Goal: Download file/media

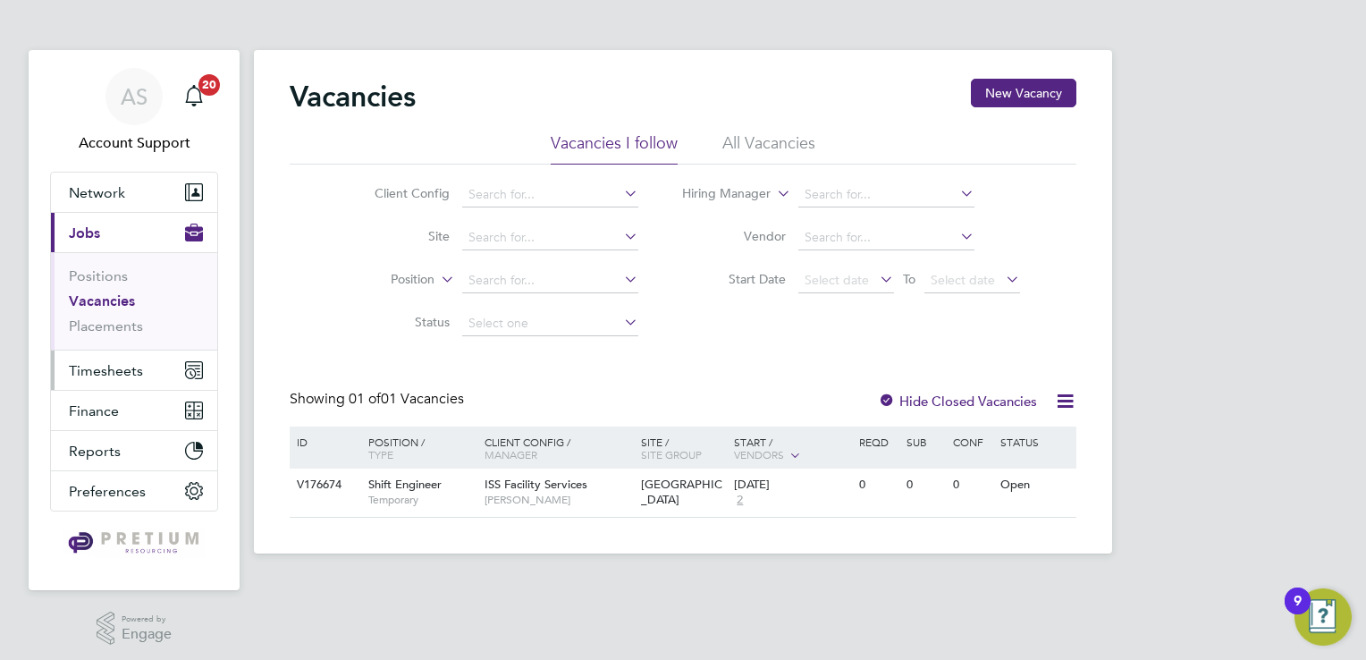
click at [127, 364] on span "Timesheets" at bounding box center [106, 370] width 74 height 17
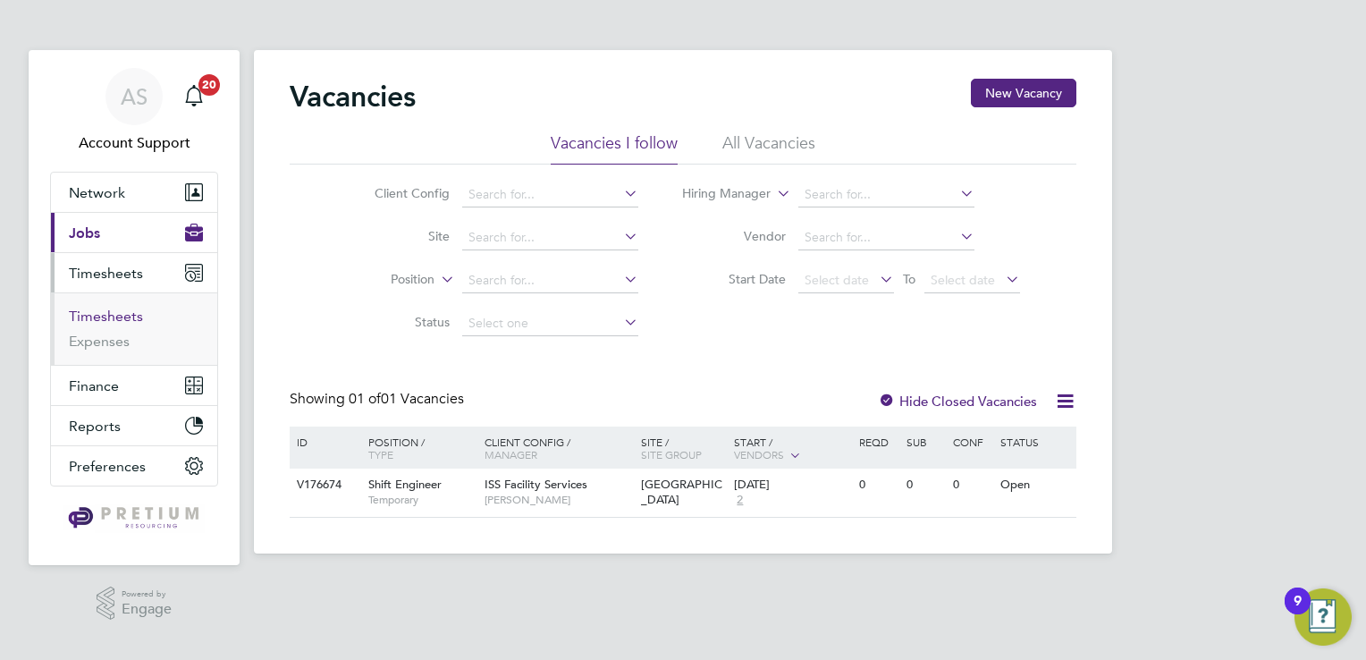
click at [129, 313] on link "Timesheets" at bounding box center [106, 316] width 74 height 17
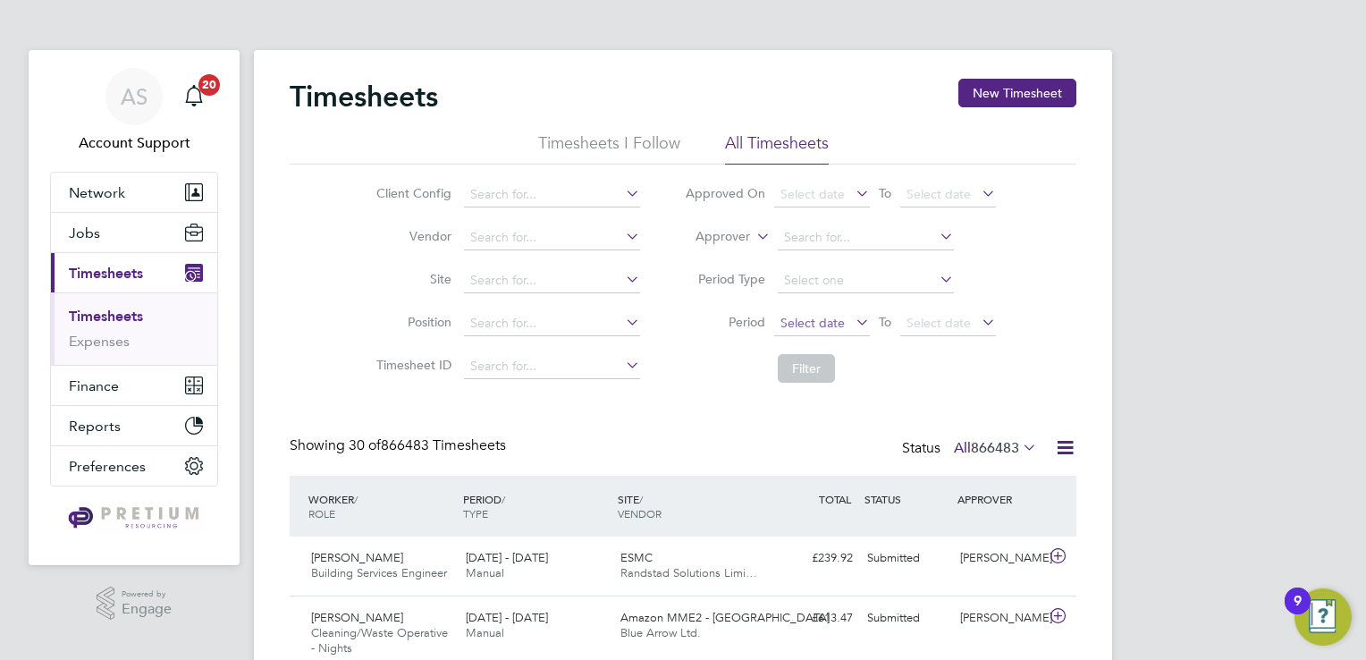
click at [819, 320] on span "Select date" at bounding box center [812, 323] width 64 height 16
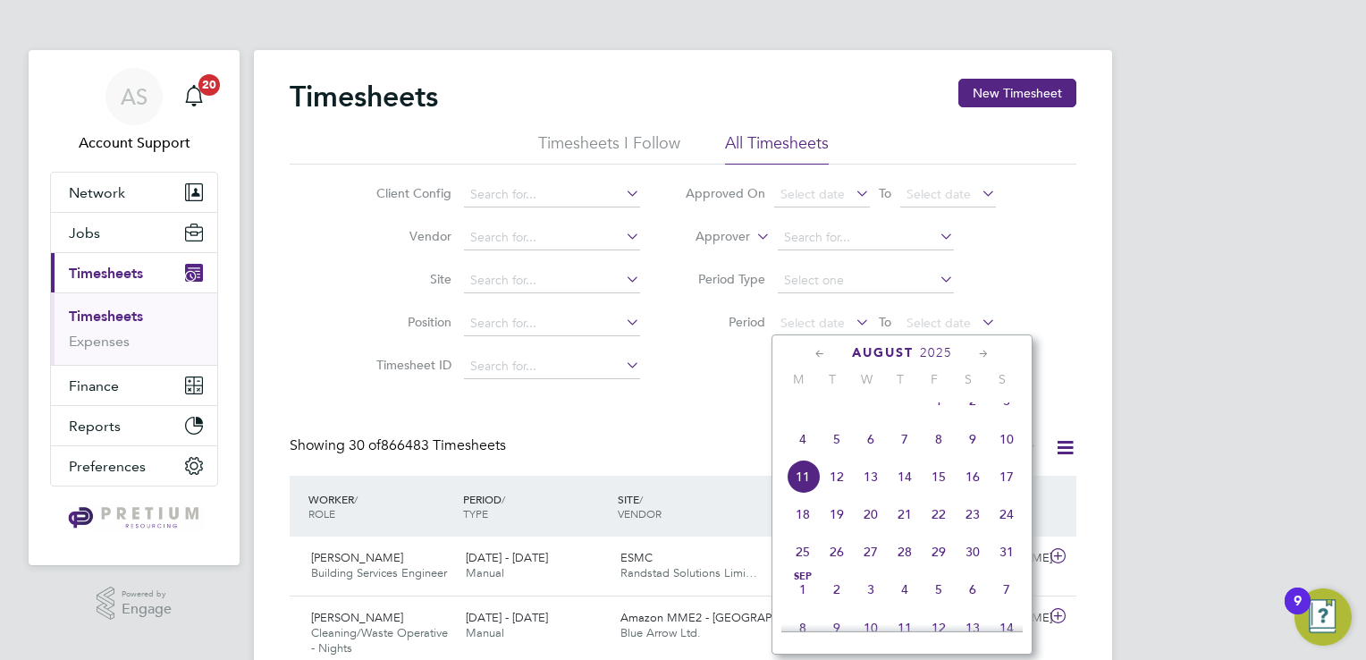
click at [801, 456] on span "4" at bounding box center [803, 439] width 34 height 34
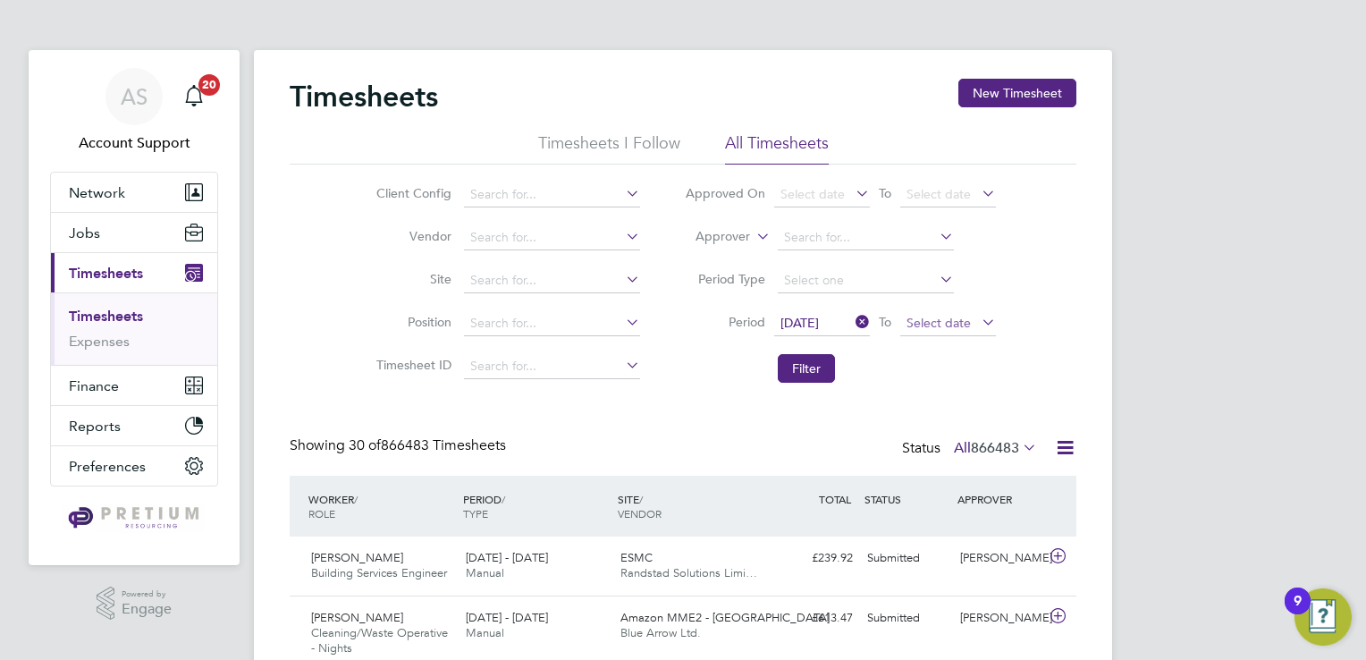
click at [940, 328] on span "Select date" at bounding box center [938, 323] width 64 height 16
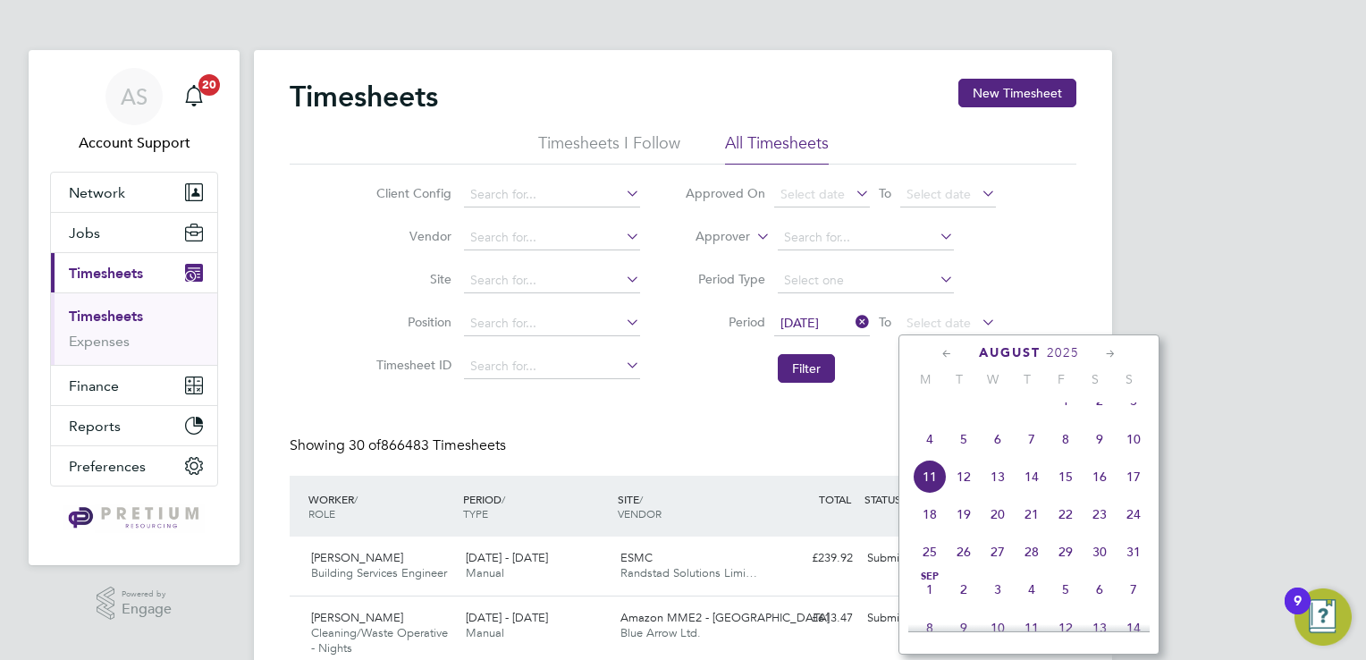
click at [1130, 451] on span "10" at bounding box center [1134, 439] width 34 height 34
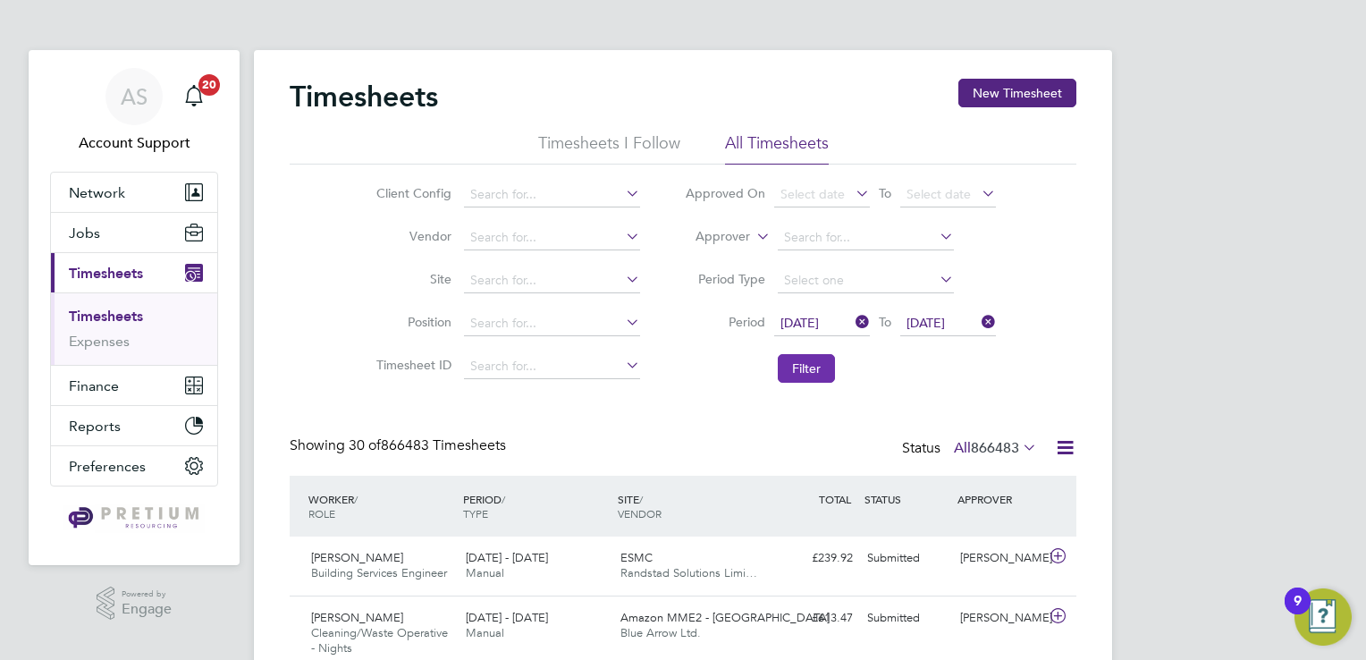
click at [805, 354] on button "Filter" at bounding box center [806, 368] width 57 height 29
click at [1066, 445] on icon at bounding box center [1065, 447] width 22 height 22
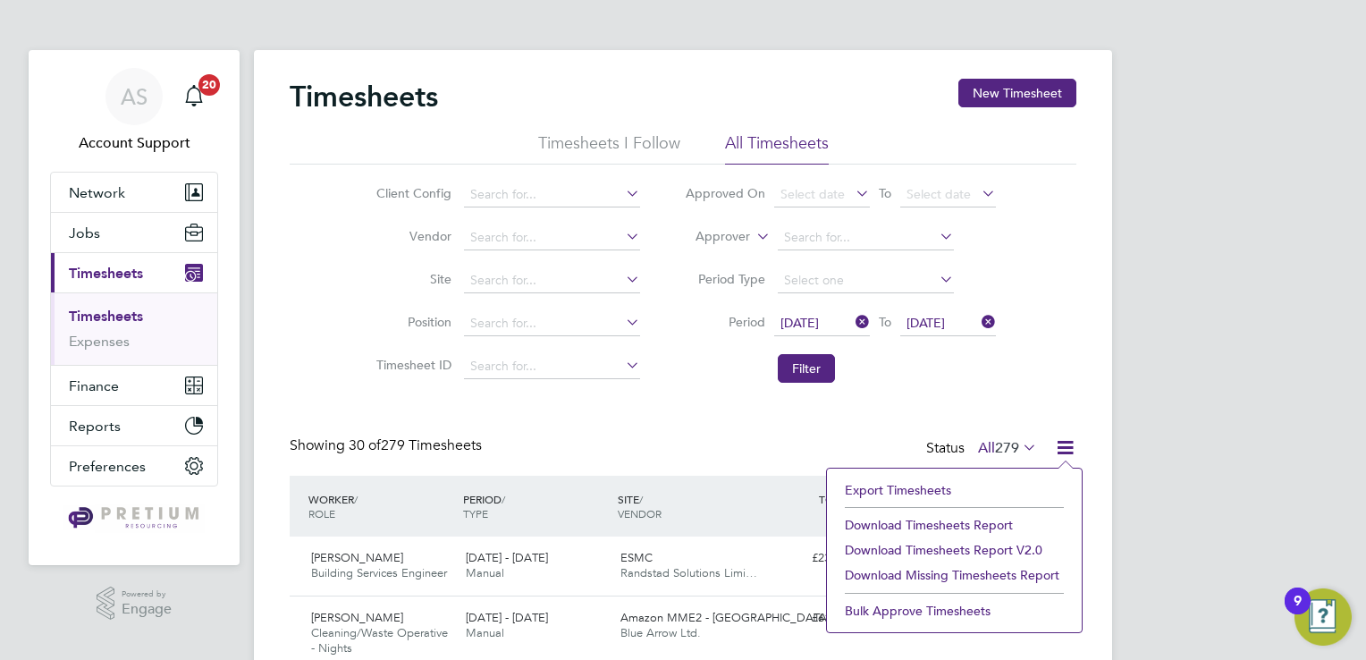
click at [954, 548] on li "Download Timesheets Report v2.0" at bounding box center [954, 549] width 237 height 25
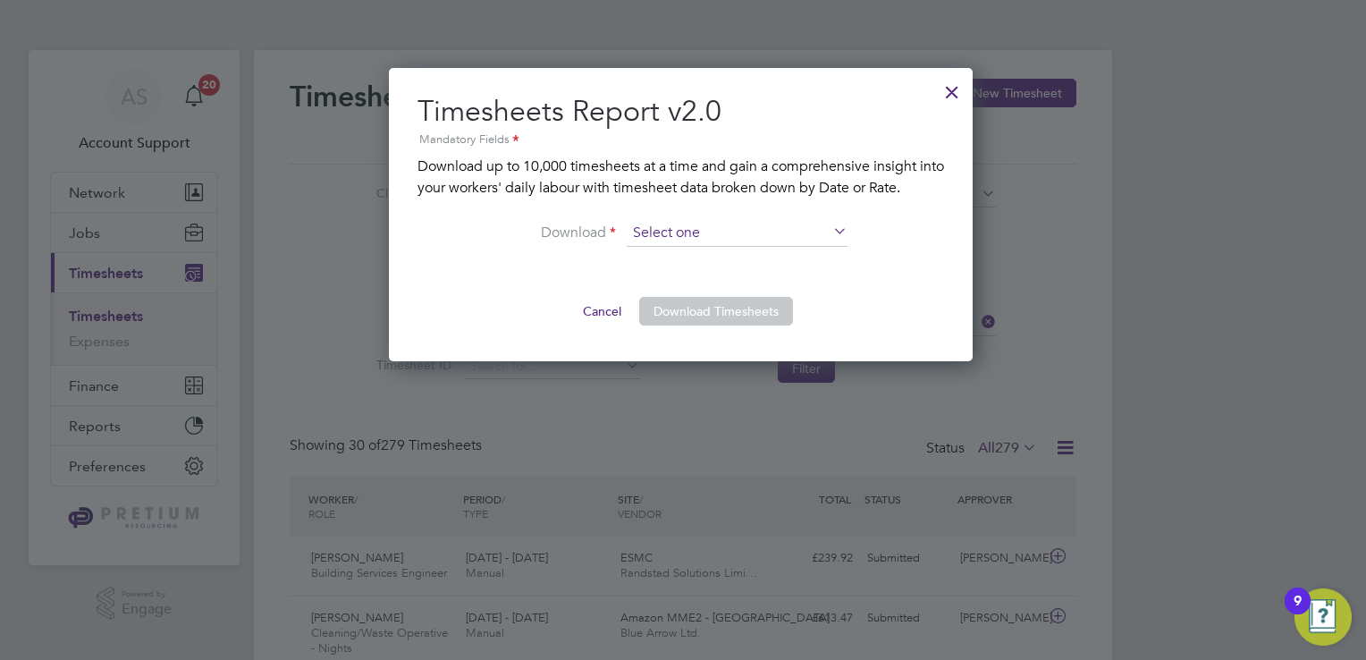
click at [763, 229] on input at bounding box center [737, 233] width 221 height 27
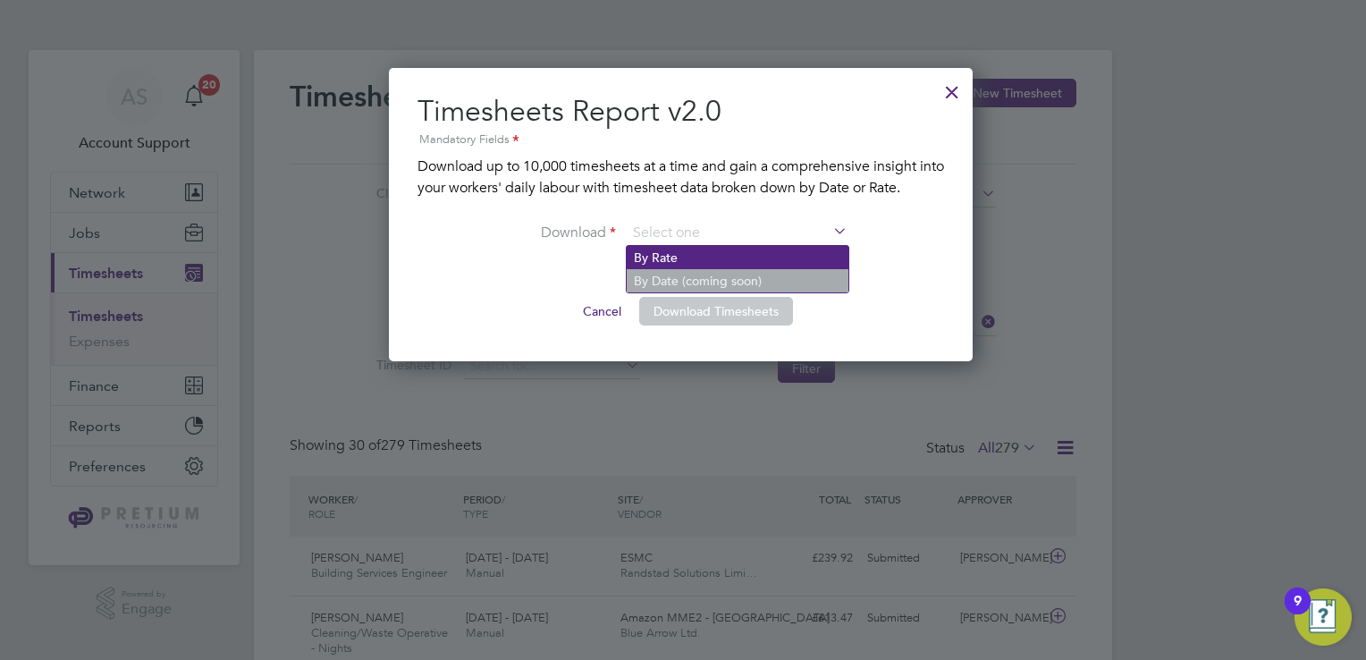
click at [662, 258] on li "By Rate" at bounding box center [738, 257] width 222 height 23
type input "By Rate"
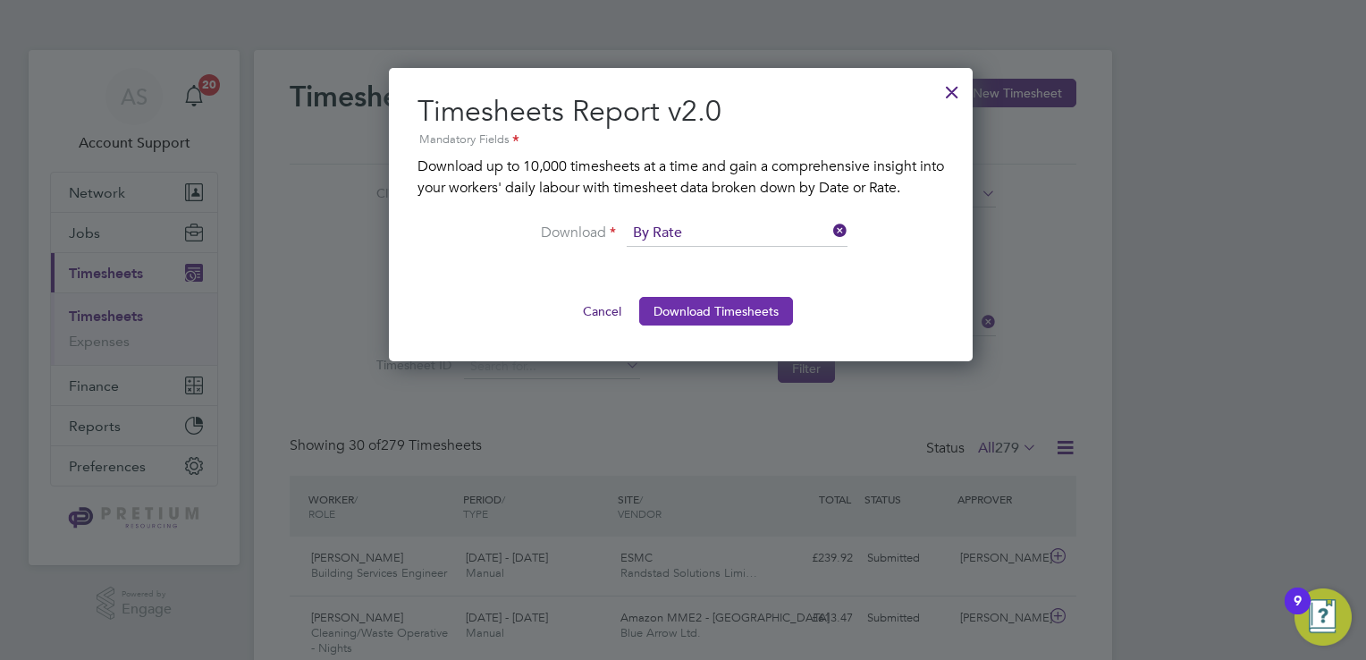
click at [715, 316] on button "Download Timesheets" at bounding box center [716, 311] width 154 height 29
